Goal: Task Accomplishment & Management: Use online tool/utility

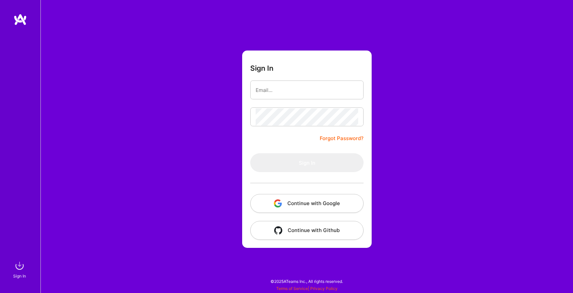
click at [279, 87] on input "email" at bounding box center [306, 90] width 102 height 17
type input "[EMAIL_ADDRESS][DOMAIN_NAME]"
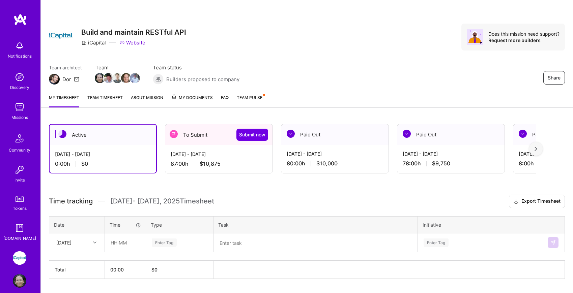
click at [199, 143] on div "To Submit Submit now" at bounding box center [218, 134] width 107 height 21
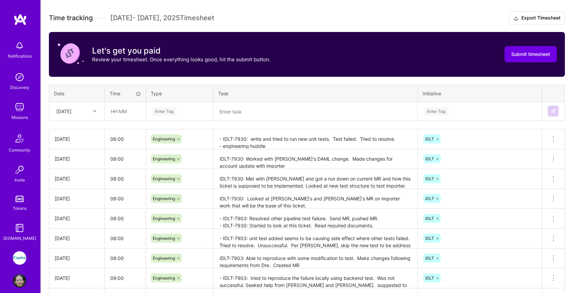
scroll to position [205, 0]
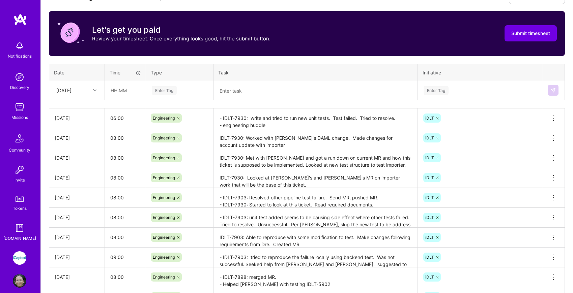
click at [285, 126] on textarea "- IDLT-7930: write and tried to run new unit tests. Test failed. Tried to resol…" at bounding box center [315, 118] width 203 height 19
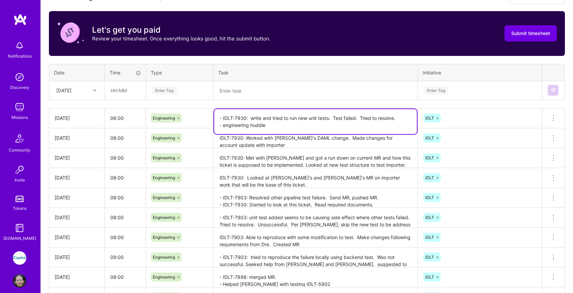
click at [285, 126] on textarea "- IDLT-7930: write and tried to run new unit tests. Test failed. Tried to resol…" at bounding box center [315, 121] width 203 height 25
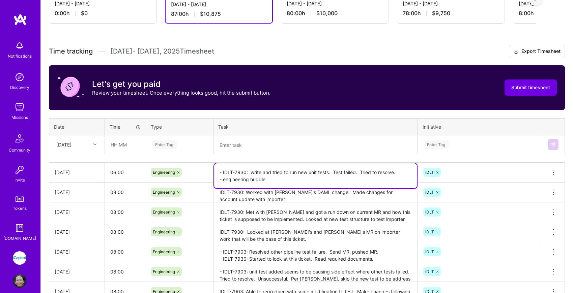
scroll to position [0, 0]
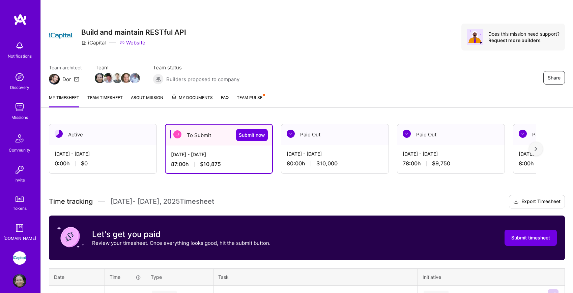
click at [128, 159] on div "[DATE] - [DATE] 0:00 h $0" at bounding box center [102, 159] width 107 height 28
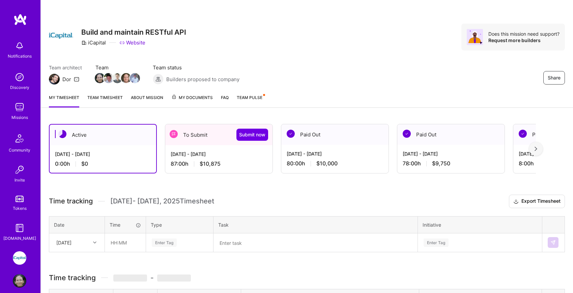
scroll to position [19, 0]
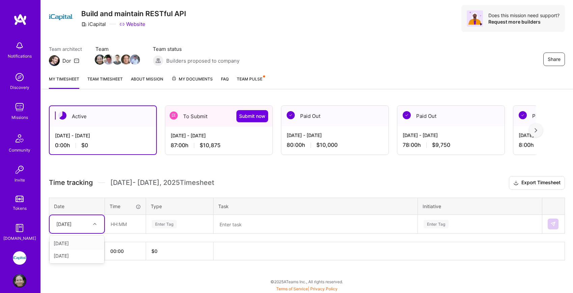
click at [95, 223] on icon at bounding box center [94, 223] width 3 height 3
click at [91, 242] on div "[DATE]" at bounding box center [77, 243] width 55 height 12
click at [119, 224] on input "text" at bounding box center [125, 224] width 40 height 18
type input "08:00"
click at [161, 225] on div "Enter Tag" at bounding box center [164, 224] width 25 height 10
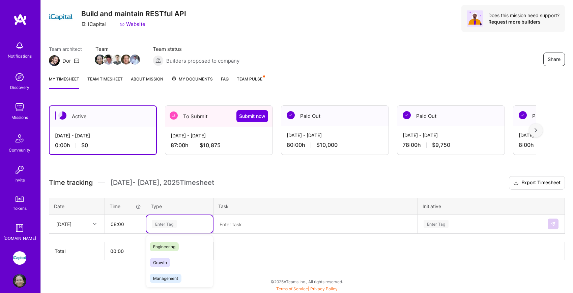
scroll to position [48, 0]
click at [179, 247] on span "Engineering" at bounding box center [164, 246] width 29 height 9
click at [237, 223] on textarea at bounding box center [315, 225] width 203 height 18
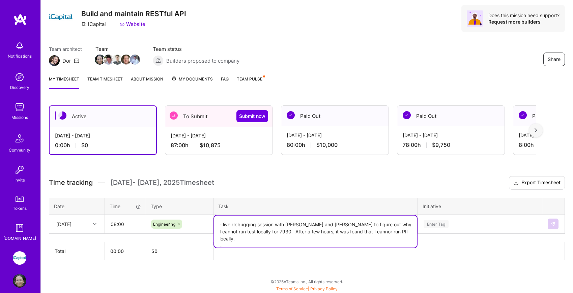
type textarea "- live debugging session with [PERSON_NAME] and [PERSON_NAME] to figure out why…"
click at [116, 223] on input "08:00" at bounding box center [125, 224] width 40 height 18
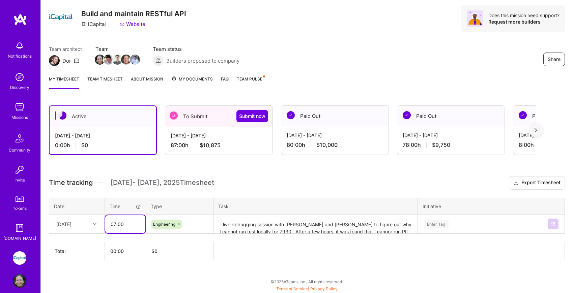
type input "07:00"
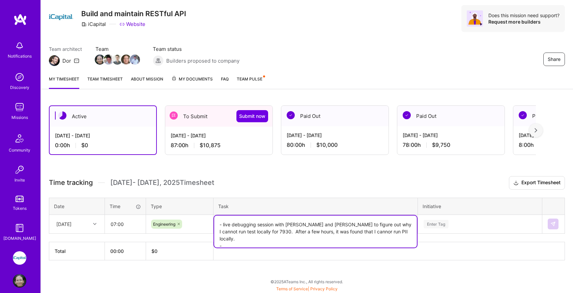
click at [375, 230] on textarea "- live debugging session with [PERSON_NAME] and [PERSON_NAME] to figure out why…" at bounding box center [315, 232] width 203 height 32
click at [333, 240] on textarea "- live debugging session with [PERSON_NAME] and [PERSON_NAME] to figure out why…" at bounding box center [315, 232] width 203 height 32
click at [340, 233] on textarea "- live debugging session with [PERSON_NAME] and [PERSON_NAME] to figure out why…" at bounding box center [315, 232] width 203 height 32
click at [320, 239] on textarea "- live debugging session with [PERSON_NAME] and [PERSON_NAME] to figure out why…" at bounding box center [315, 232] width 203 height 32
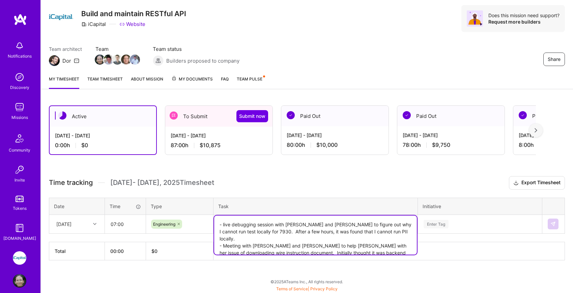
type textarea "- live debugging session with [PERSON_NAME] and [PERSON_NAME] to figure out why…"
click at [464, 248] on th at bounding box center [388, 251] width 351 height 18
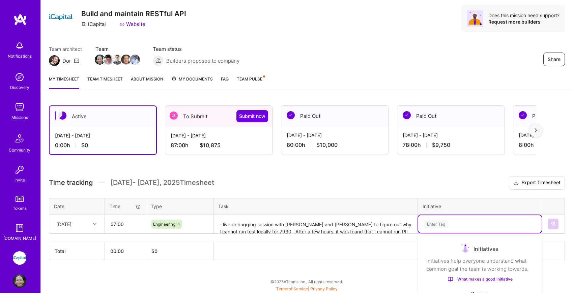
scroll to position [99, 0]
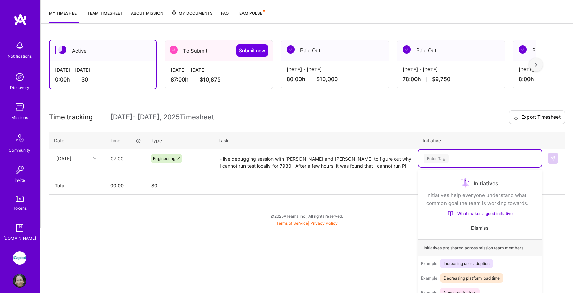
click at [516, 167] on div "option Onboarding focused, 1 of 10. 10 results available. Use Up and Down to ch…" at bounding box center [479, 159] width 123 height 18
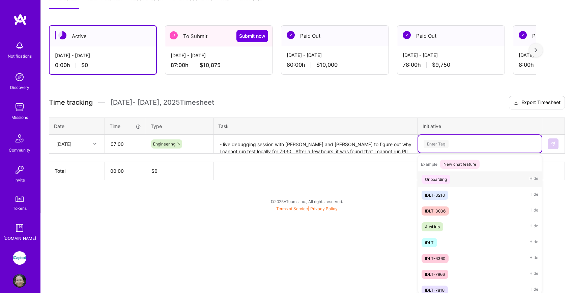
scroll to position [124, 0]
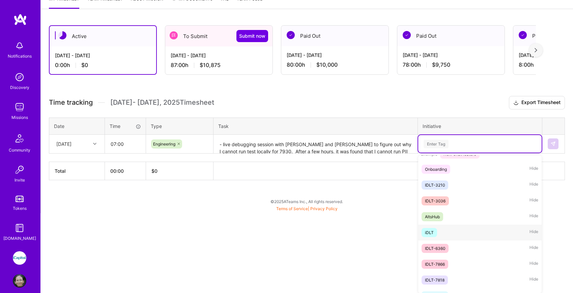
click at [490, 228] on div "iDLT Hide" at bounding box center [479, 233] width 123 height 16
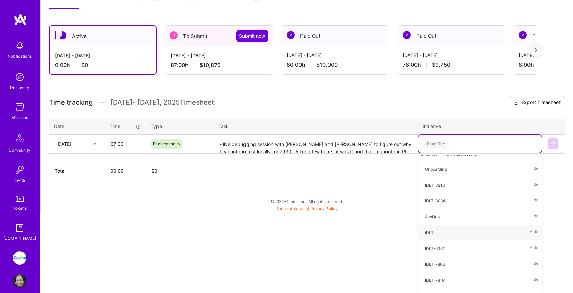
scroll to position [19, 0]
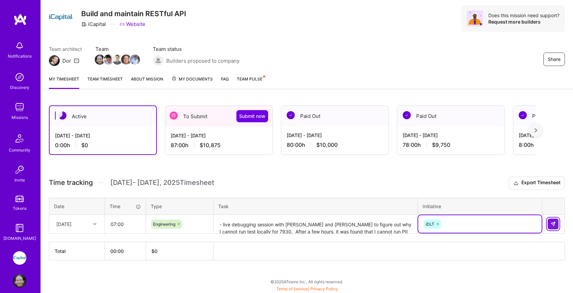
click at [555, 226] on img at bounding box center [552, 223] width 5 height 5
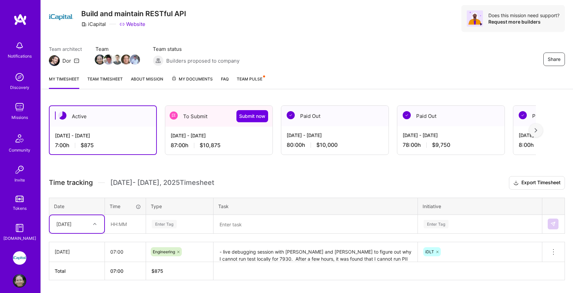
scroll to position [38, 0]
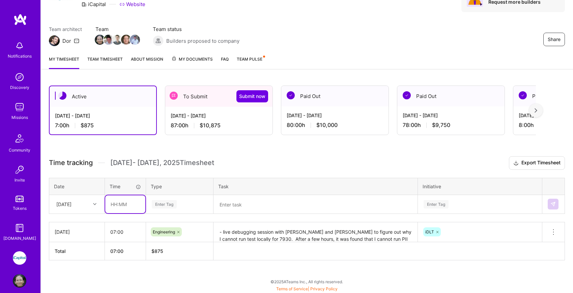
click at [119, 206] on input "text" at bounding box center [125, 204] width 40 height 18
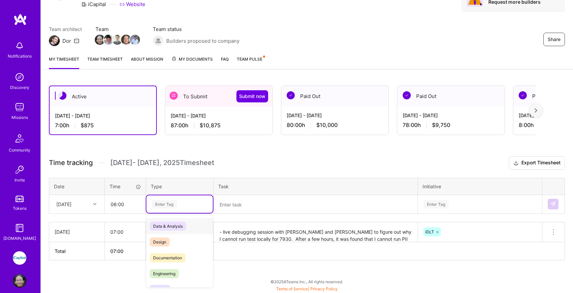
click at [167, 198] on div "Enter Tag" at bounding box center [179, 204] width 66 height 18
click at [170, 270] on span "Engineering" at bounding box center [164, 273] width 29 height 9
click at [235, 205] on textarea at bounding box center [315, 205] width 203 height 18
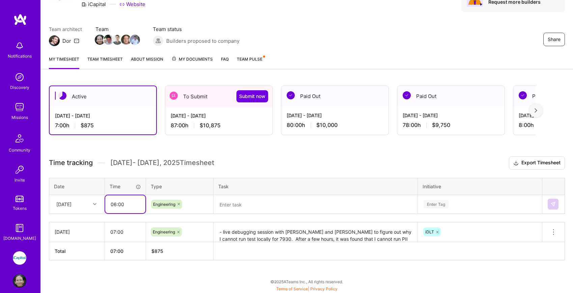
click at [116, 205] on input "06:00" at bounding box center [125, 204] width 40 height 18
type input "05:00"
click at [238, 205] on textarea at bounding box center [315, 205] width 203 height 18
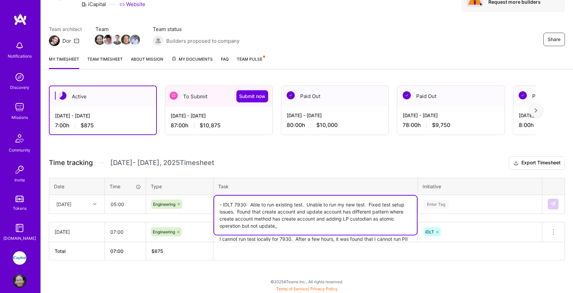
click at [235, 218] on textarea "- IDLT 7930: Able to run existing test. Unable to run my new test. Fixed test s…" at bounding box center [315, 215] width 203 height 39
click at [289, 228] on textarea "- IDLT 7930: Able to run existing test. Unable to run my new test. Fixed test s…" at bounding box center [315, 215] width 203 height 39
click at [254, 221] on textarea "- IDLT 7930: Able to run existing test. Unable to run my new test. Fixed test s…" at bounding box center [315, 215] width 203 height 39
click at [317, 228] on textarea "- IDLT 7930: Able to run existing test. Unable to run my new test. Fixed test s…" at bounding box center [315, 215] width 203 height 39
type textarea "- IDLT 7930: Able to run existing test. Unable to run my new test. Fixed test s…"
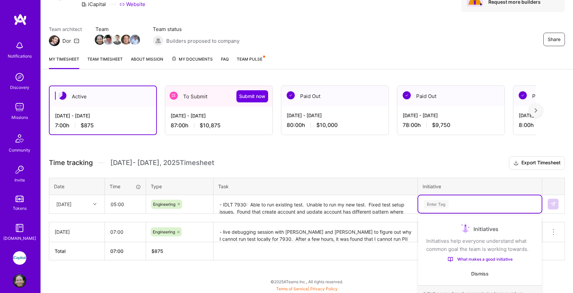
scroll to position [96, 0]
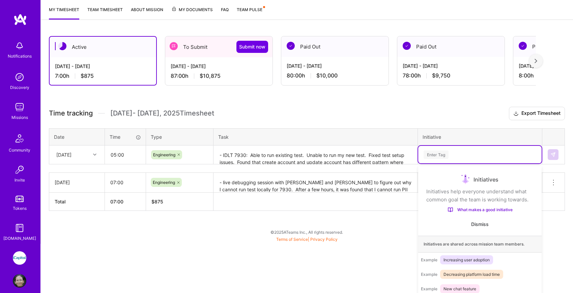
click at [467, 163] on div "option iDLT, selected. option Onboarding focused, 1 of 10. 10 results available…" at bounding box center [479, 155] width 123 height 18
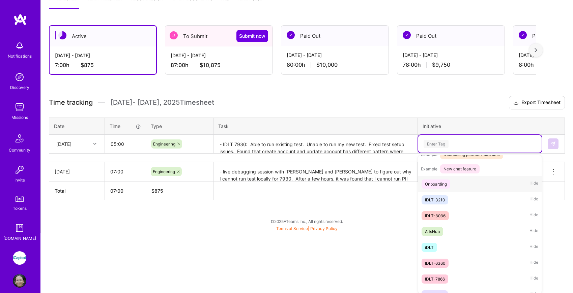
scroll to position [114, 0]
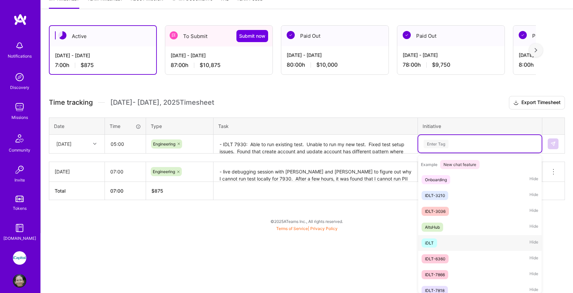
click at [457, 238] on div "iDLT Hide" at bounding box center [479, 243] width 123 height 16
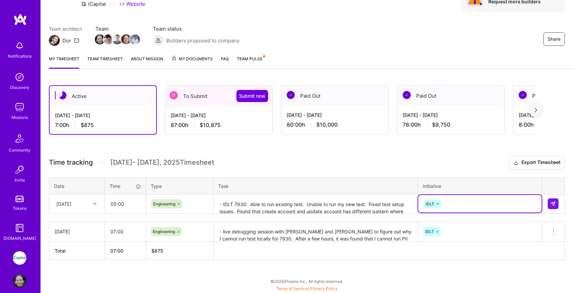
scroll to position [38, 0]
click at [554, 202] on img at bounding box center [552, 204] width 5 height 5
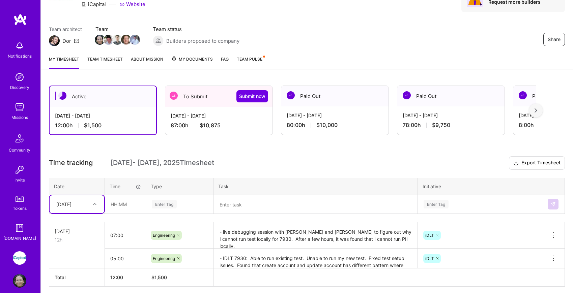
scroll to position [65, 0]
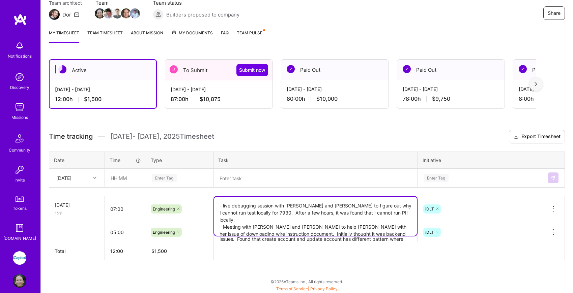
drag, startPoint x: 219, startPoint y: 208, endPoint x: 397, endPoint y: 235, distance: 179.6
click at [397, 235] on textarea "- live debugging session with [PERSON_NAME] and [PERSON_NAME] to figure out why…" at bounding box center [315, 216] width 203 height 39
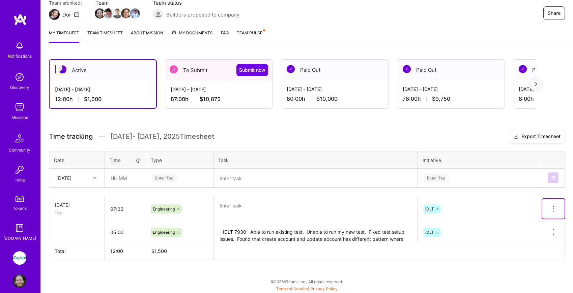
click at [557, 205] on button at bounding box center [553, 209] width 22 height 20
click at [548, 217] on button "Delete row" at bounding box center [536, 220] width 35 height 17
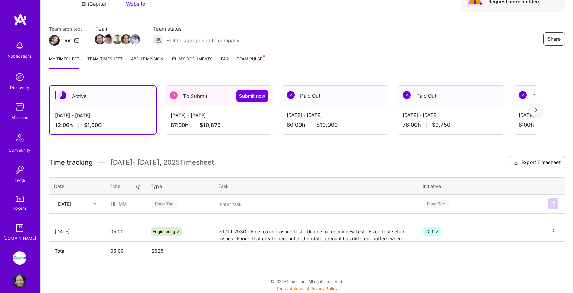
scroll to position [38, 0]
click at [94, 203] on icon at bounding box center [94, 204] width 3 height 3
click at [89, 222] on div "[DATE]" at bounding box center [77, 223] width 55 height 12
click at [120, 204] on input "text" at bounding box center [125, 204] width 40 height 18
click at [92, 203] on div at bounding box center [95, 204] width 10 height 9
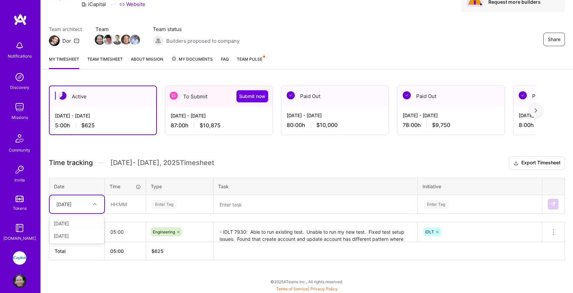
click at [83, 222] on div "[DATE]" at bounding box center [77, 223] width 55 height 12
click at [111, 206] on input "text" at bounding box center [125, 204] width 40 height 18
type input "07:00"
click at [172, 206] on div "Enter Tag" at bounding box center [164, 204] width 25 height 10
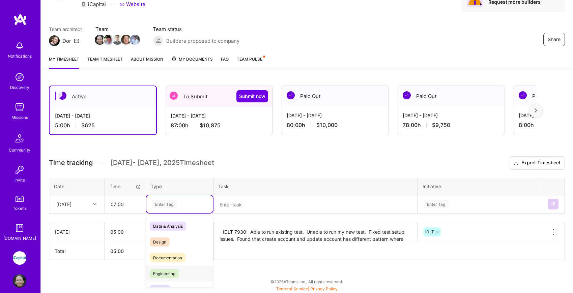
click at [179, 275] on span "Engineering" at bounding box center [164, 273] width 29 height 9
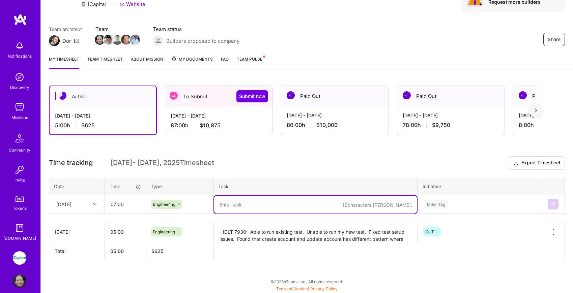
click at [246, 201] on textarea at bounding box center [315, 205] width 203 height 18
paste textarea "- live debugging session with [PERSON_NAME] and [PERSON_NAME] to figure out why…"
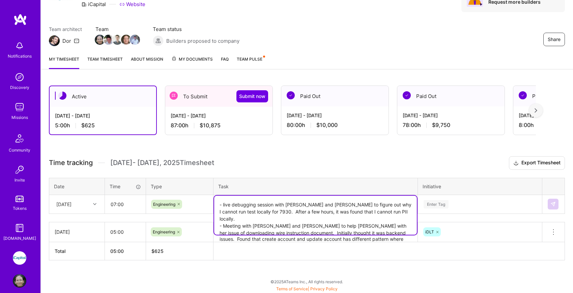
type textarea "- live debugging session with [PERSON_NAME] and [PERSON_NAME] to figure out why…"
click at [483, 204] on div "Enter Tag" at bounding box center [479, 204] width 123 height 18
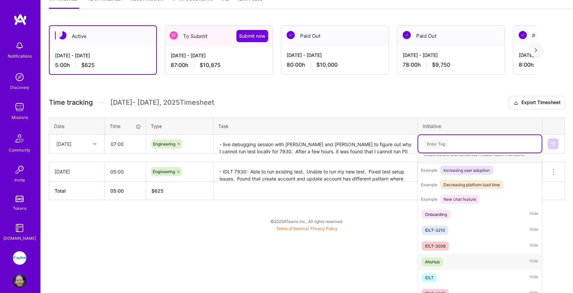
scroll to position [81, 0]
click at [460, 275] on div "iDLT Hide" at bounding box center [479, 276] width 123 height 16
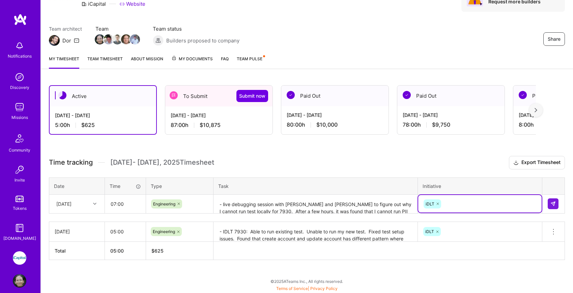
scroll to position [38, 0]
click at [550, 205] on img at bounding box center [552, 204] width 5 height 5
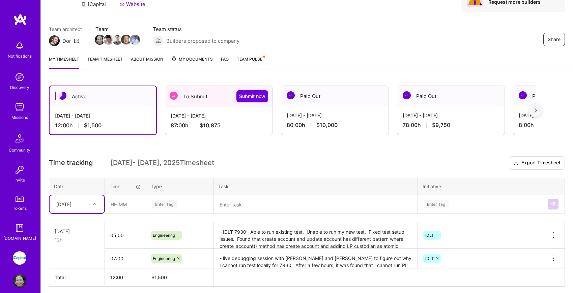
scroll to position [65, 0]
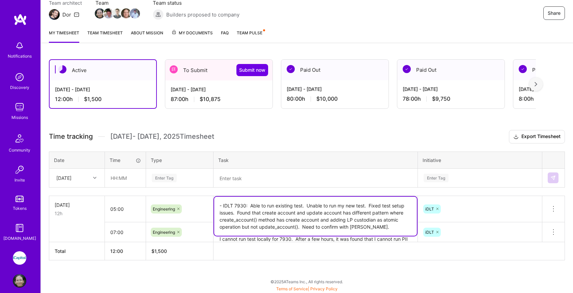
drag, startPoint x: 218, startPoint y: 205, endPoint x: 372, endPoint y: 237, distance: 156.7
click at [372, 237] on tbody "[DATE] 12h 05:00 Engineering - IDLT 7930: Able to run existing test. Unable to …" at bounding box center [306, 219] width 515 height 47
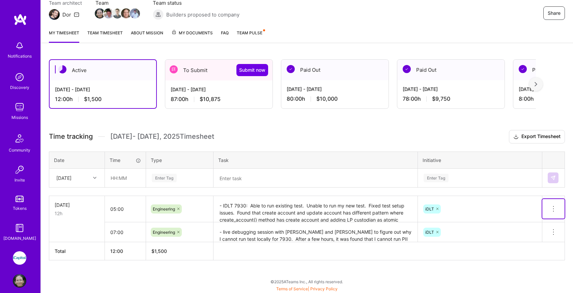
click at [552, 209] on icon at bounding box center [553, 209] width 8 height 8
click at [542, 221] on button "Delete row" at bounding box center [536, 220] width 35 height 17
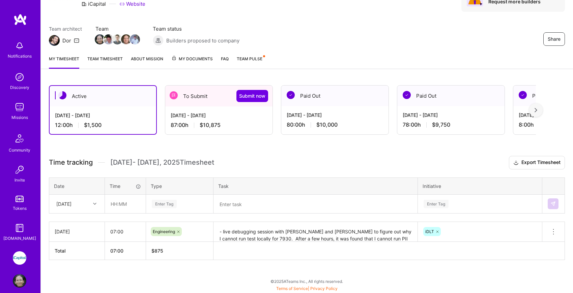
scroll to position [38, 0]
click at [86, 206] on div "[DATE]" at bounding box center [71, 204] width 37 height 11
click at [83, 220] on div "[DATE]" at bounding box center [77, 223] width 55 height 12
click at [124, 205] on input "text" at bounding box center [125, 204] width 40 height 18
type input "05:00"
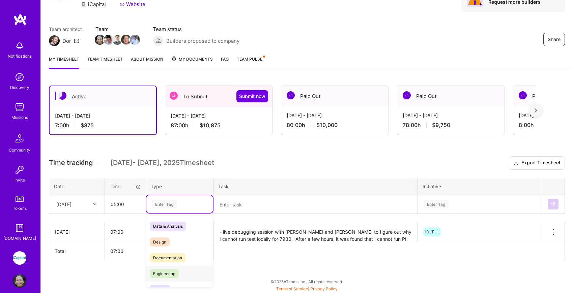
click at [162, 273] on span "Engineering" at bounding box center [164, 273] width 29 height 9
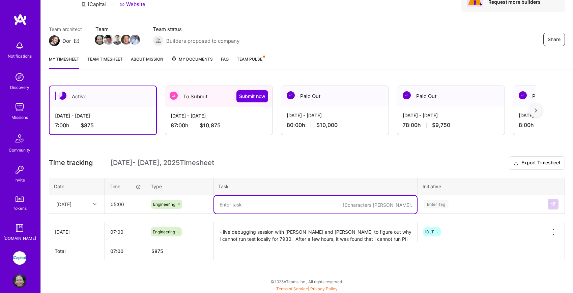
click at [244, 208] on textarea at bounding box center [315, 205] width 203 height 18
paste textarea "- IDLT 7930: Able to run existing test. Unable to run my new test. Fixed test s…"
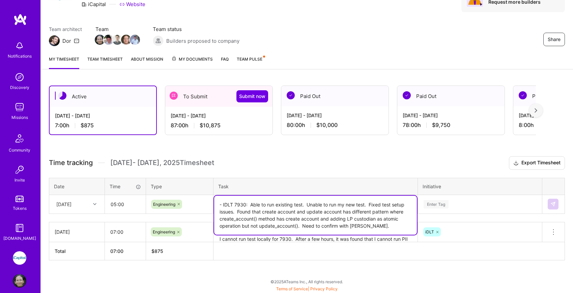
type textarea "- IDLT 7930: Able to run existing test. Unable to run my new test. Fixed test s…"
click at [461, 206] on div "Enter Tag" at bounding box center [479, 204] width 123 height 18
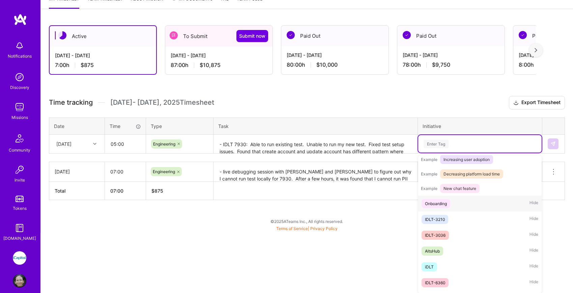
scroll to position [101, 0]
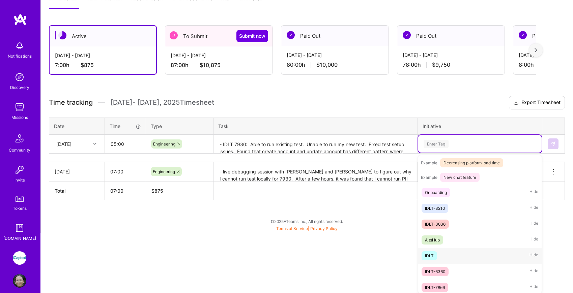
click at [453, 256] on div "iDLT Hide" at bounding box center [479, 256] width 123 height 16
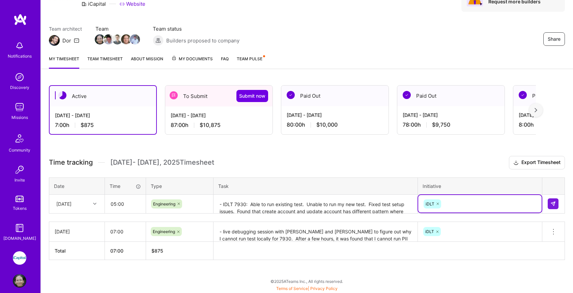
scroll to position [38, 0]
click at [554, 204] on img at bounding box center [552, 204] width 5 height 5
